Goal: Information Seeking & Learning: Find specific fact

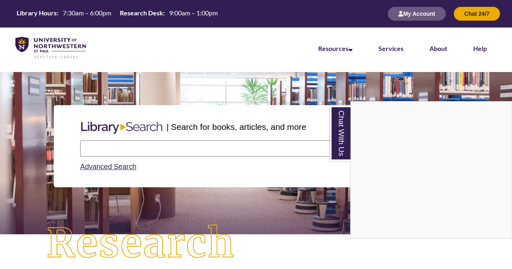
scroll to position [4, 4]
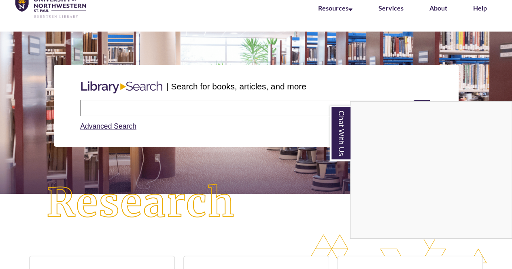
click at [125, 103] on div "Chat With Us" at bounding box center [256, 134] width 512 height 269
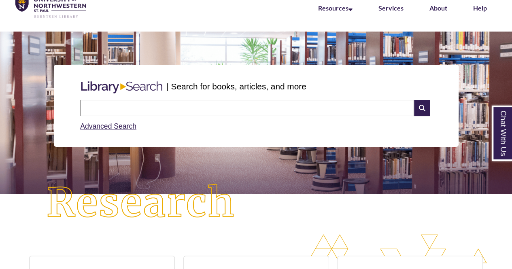
click at [125, 103] on input "text" at bounding box center [247, 108] width 334 height 16
type input "**********"
